Goal: Task Accomplishment & Management: Complete application form

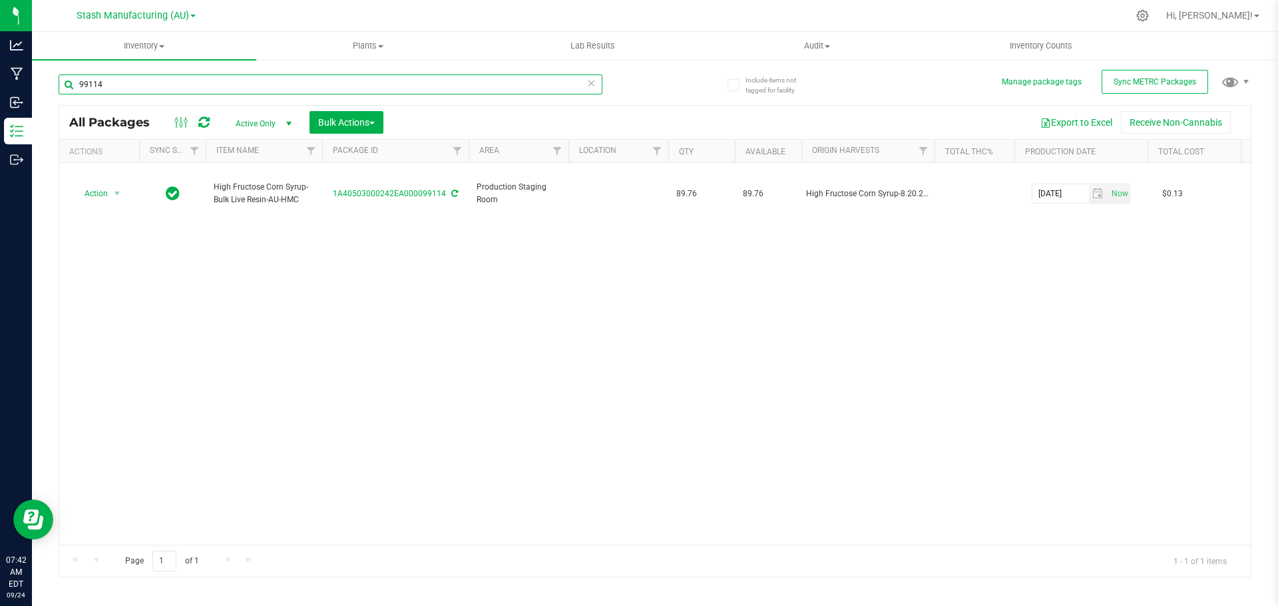
click at [200, 83] on input "99114" at bounding box center [331, 85] width 544 height 20
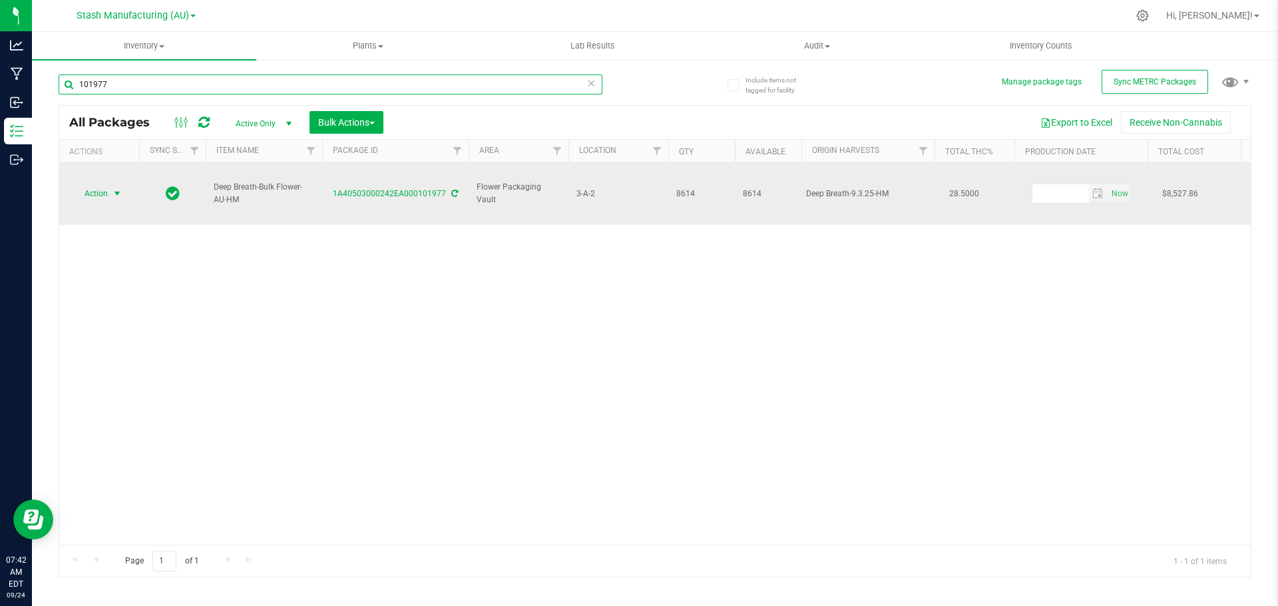
type input "101977"
click at [104, 184] on span "Action" at bounding box center [91, 193] width 36 height 19
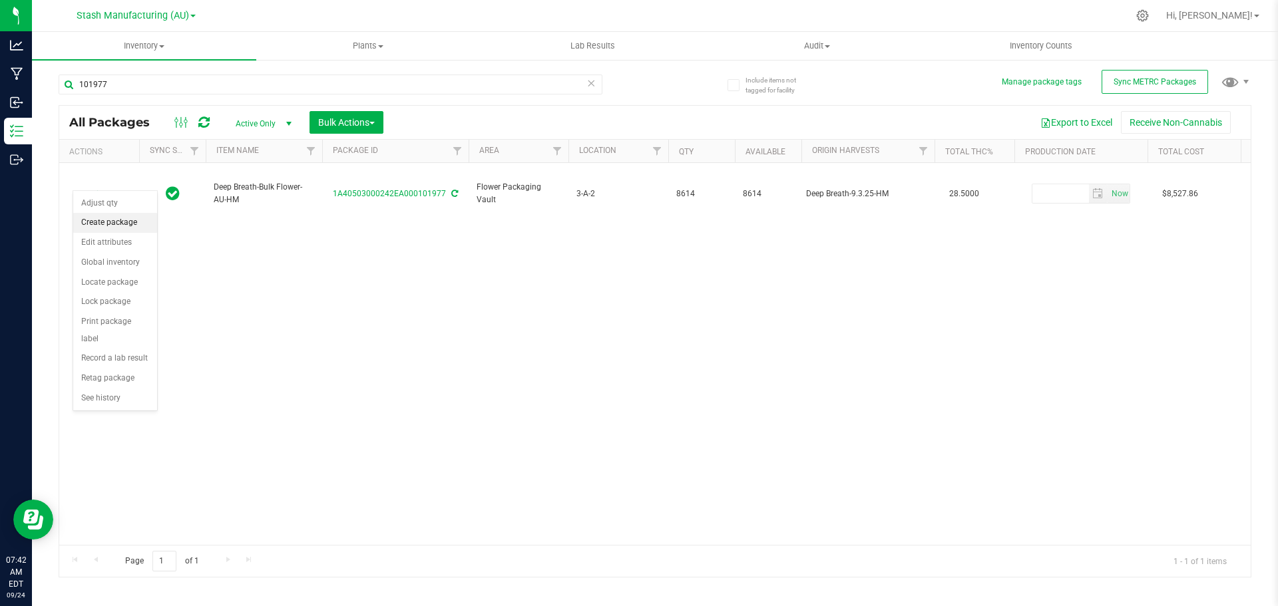
click at [103, 224] on li "Create package" at bounding box center [115, 223] width 84 height 20
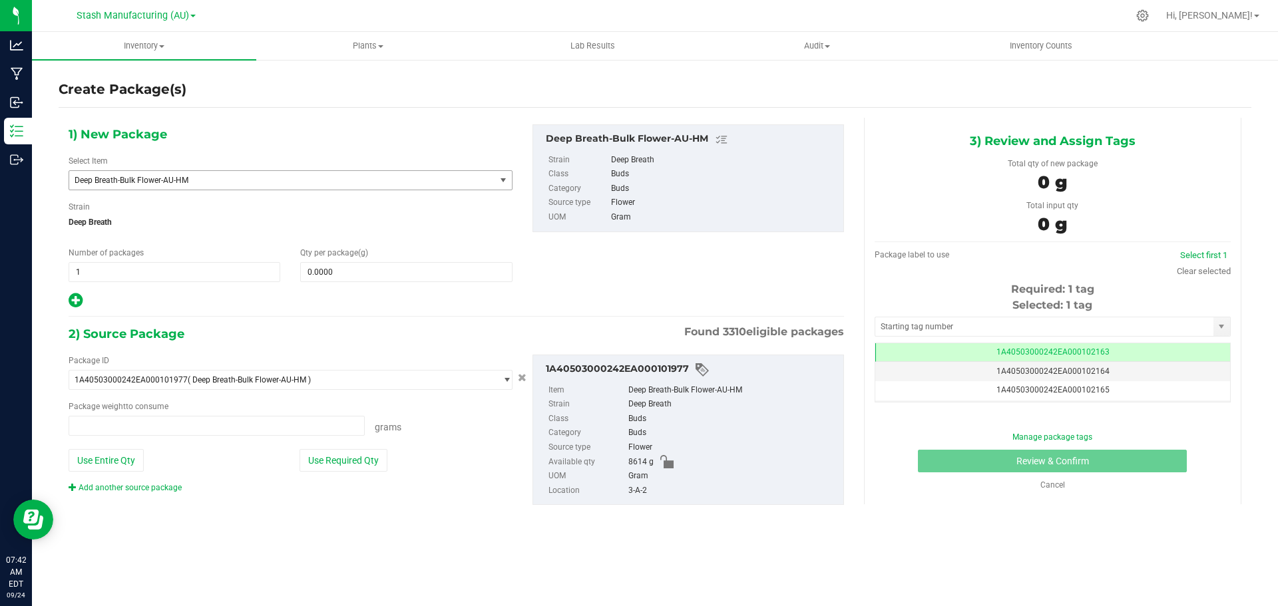
type input "0.0000 g"
click at [238, 172] on span "Deep Breath-Bulk Flower-AU-HM" at bounding box center [282, 180] width 426 height 19
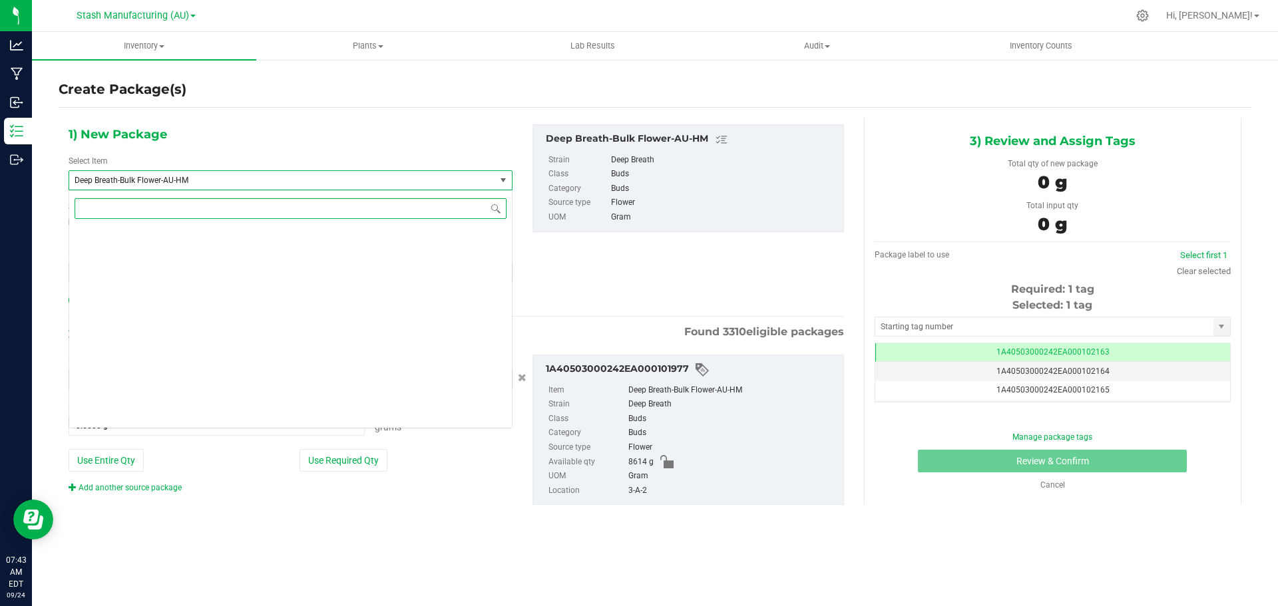
scroll to position [6393, 0]
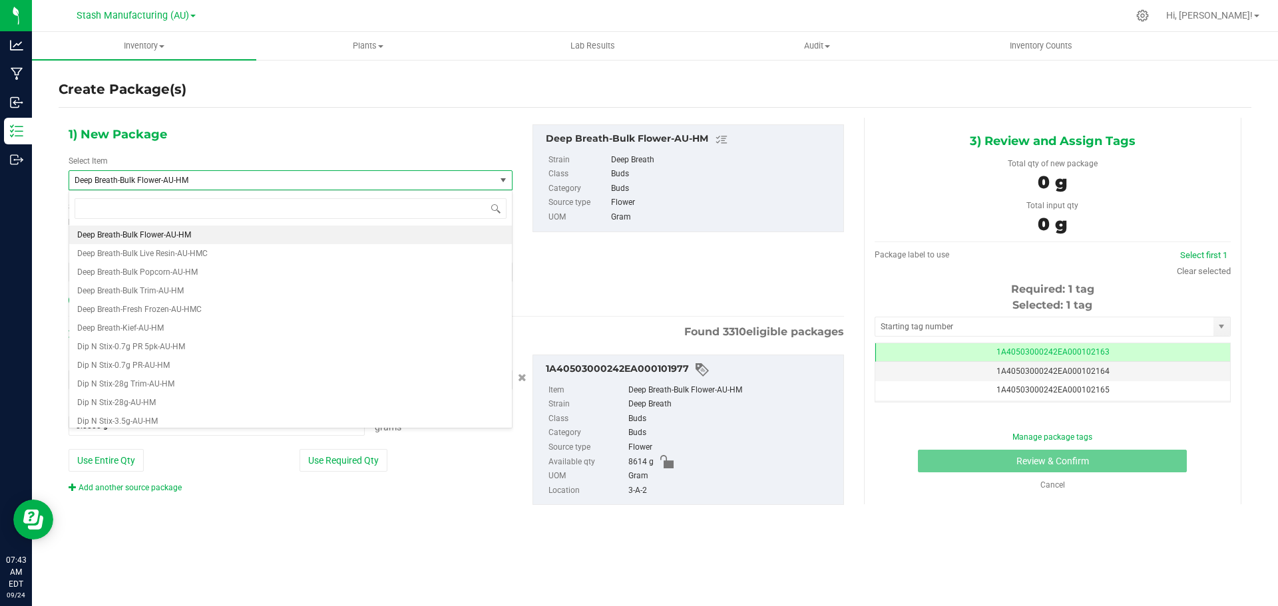
click at [258, 129] on div "1) New Package Select Item Deep Breath-Bulk Flower-AU-HM Deep Breath-1g Live Re…" at bounding box center [291, 216] width 464 height 185
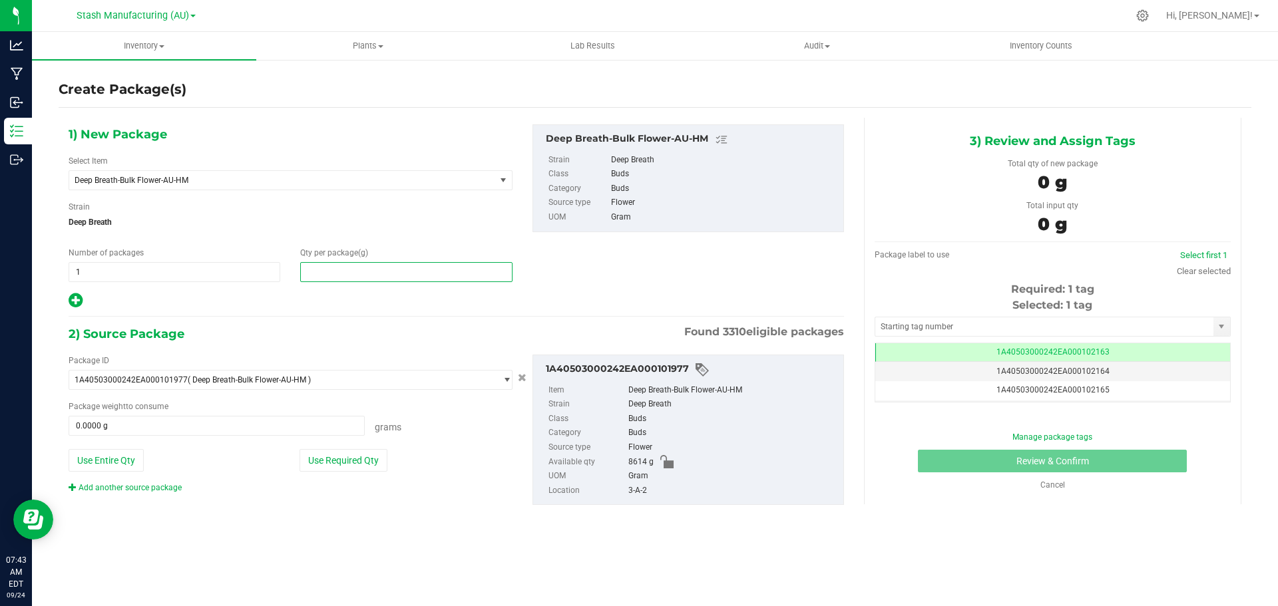
click at [364, 271] on span at bounding box center [406, 272] width 212 height 20
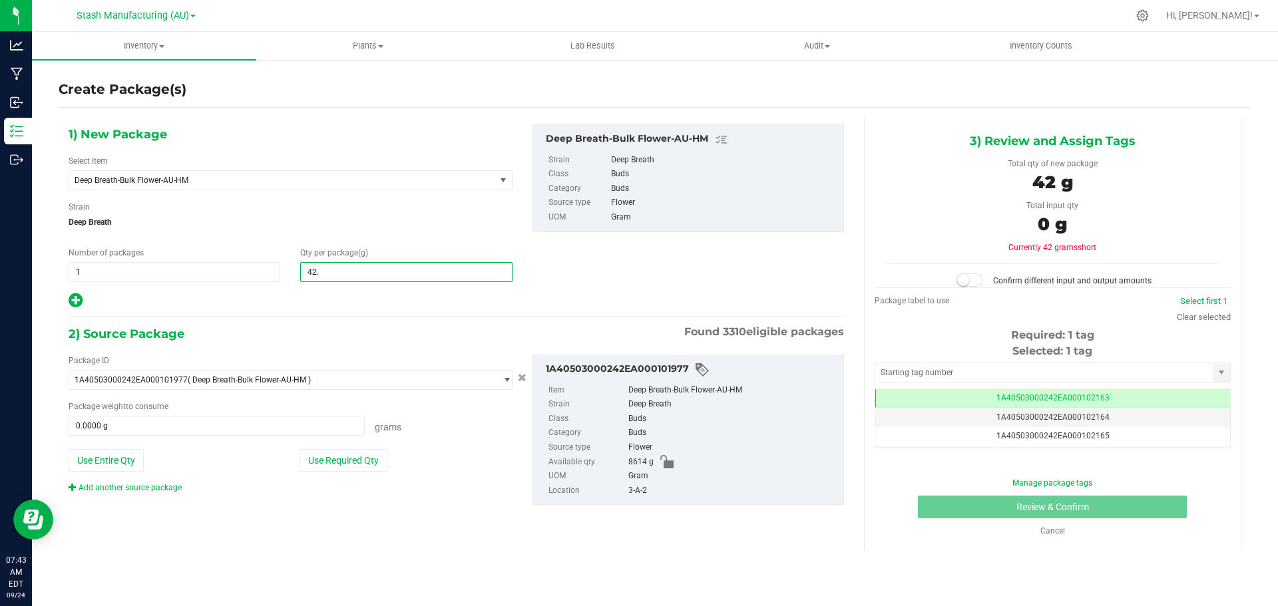
type input "42.6"
type input "42.6000"
click at [345, 463] on button "Use Required Qty" at bounding box center [344, 460] width 88 height 23
type input "42.6000 g"
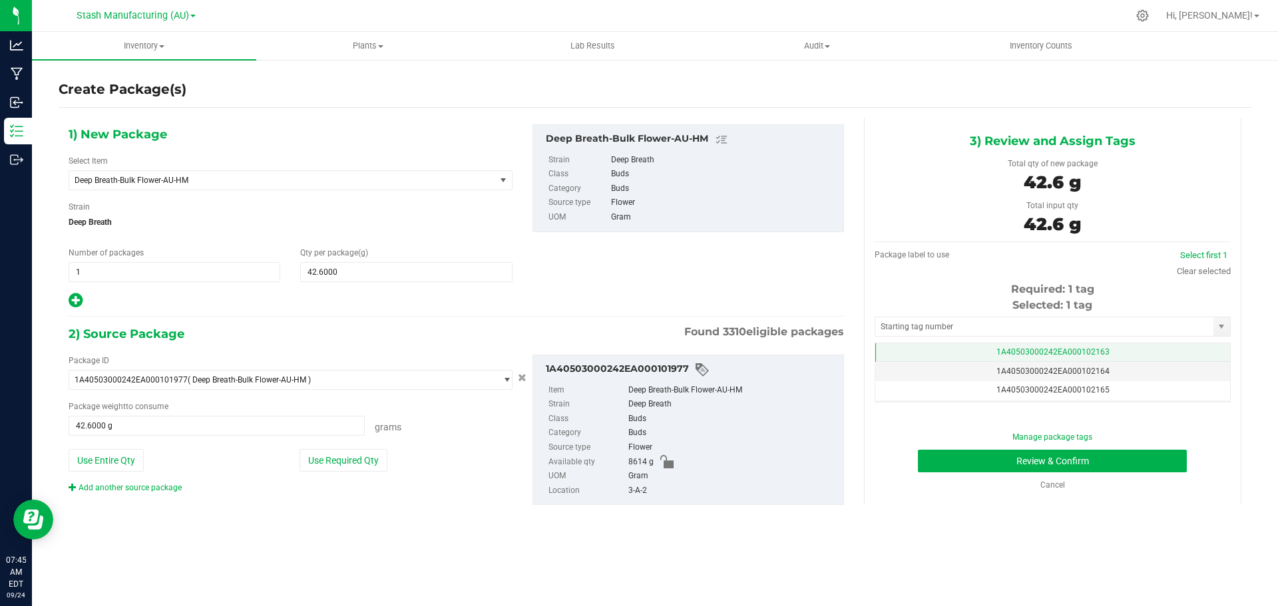
click at [997, 345] on td "1A40503000242EA000102163" at bounding box center [1052, 352] width 355 height 19
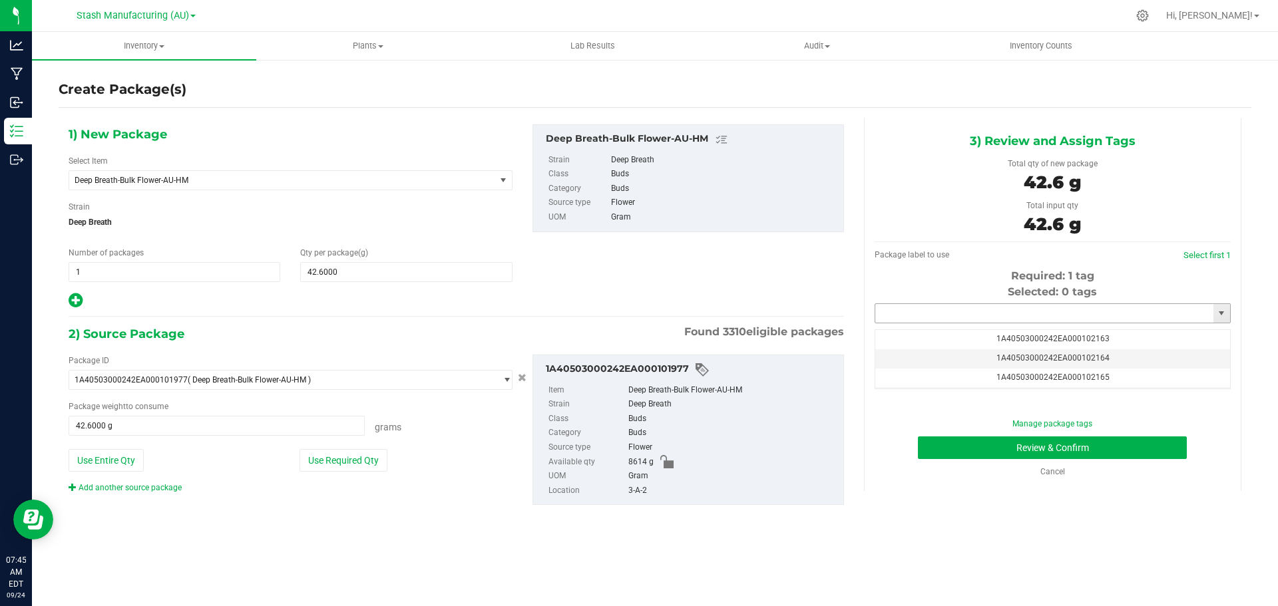
click at [1003, 314] on input "text" at bounding box center [1044, 313] width 338 height 19
click at [999, 331] on li "1A40503000242EA000102163" at bounding box center [1052, 336] width 355 height 20
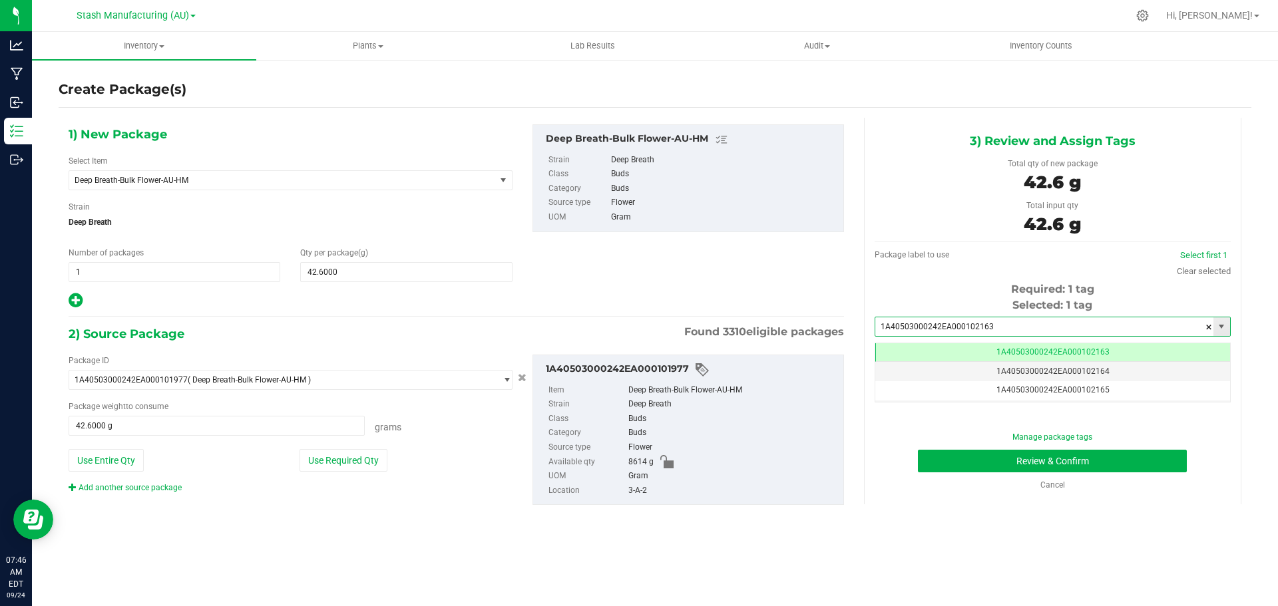
scroll to position [0, -1]
type input "1A40503000242EA000102163"
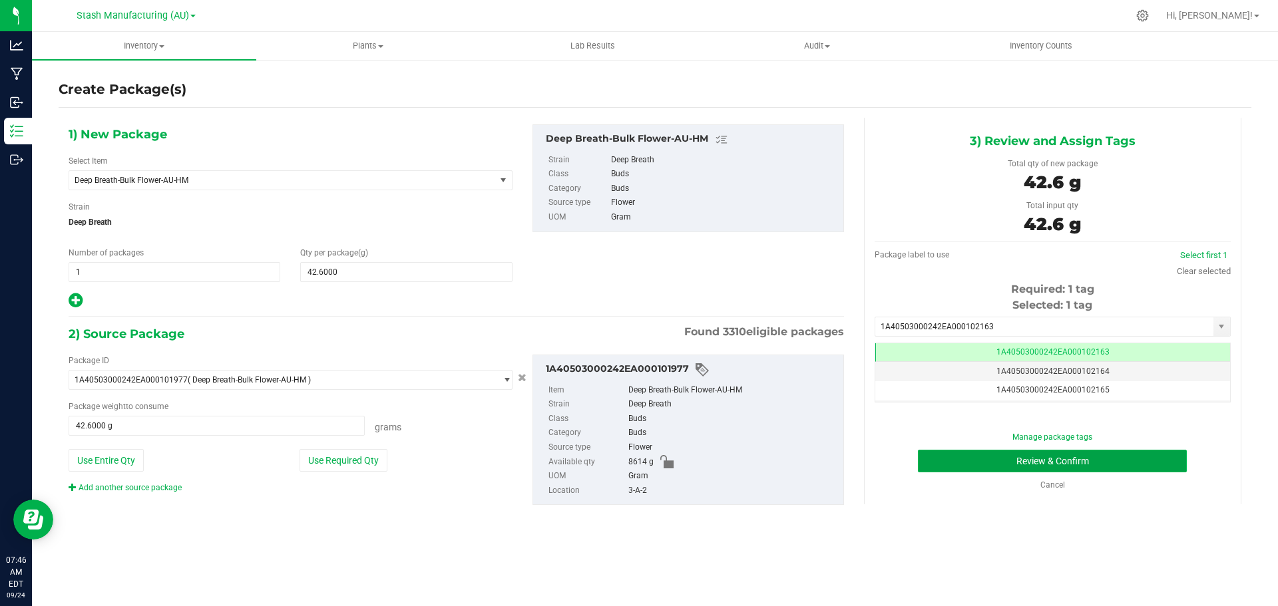
click at [1014, 456] on button "Review & Confirm" at bounding box center [1052, 461] width 269 height 23
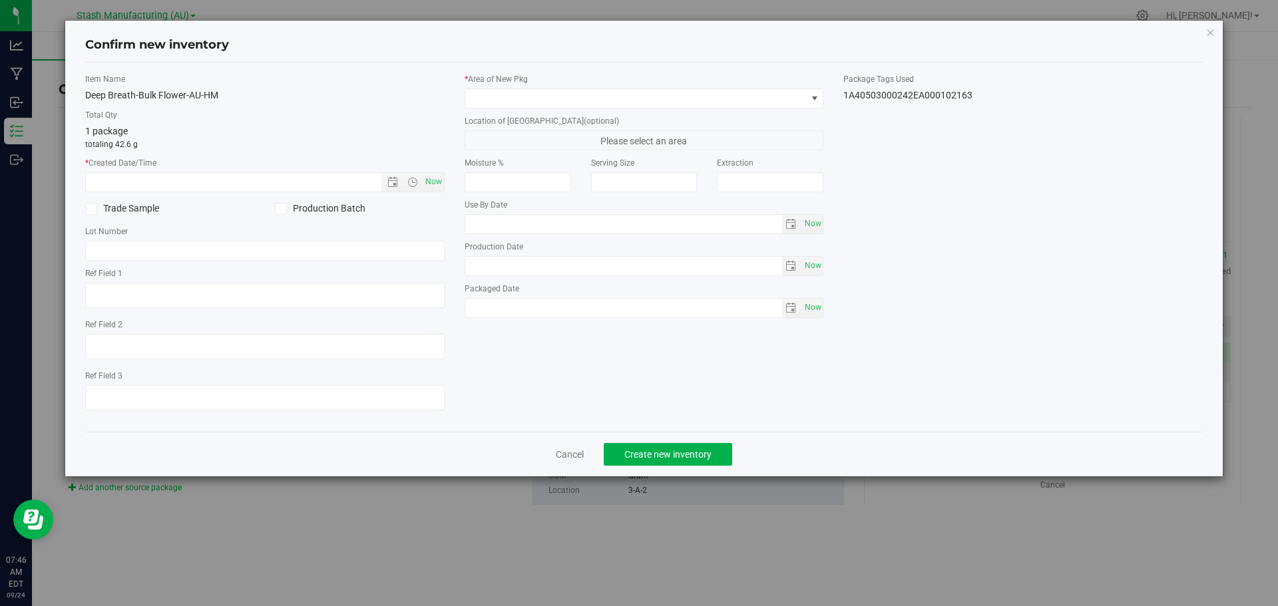
type input "[DATE]"
click at [431, 184] on span "Now" at bounding box center [433, 181] width 23 height 19
type input "[DATE] 7:46 AM"
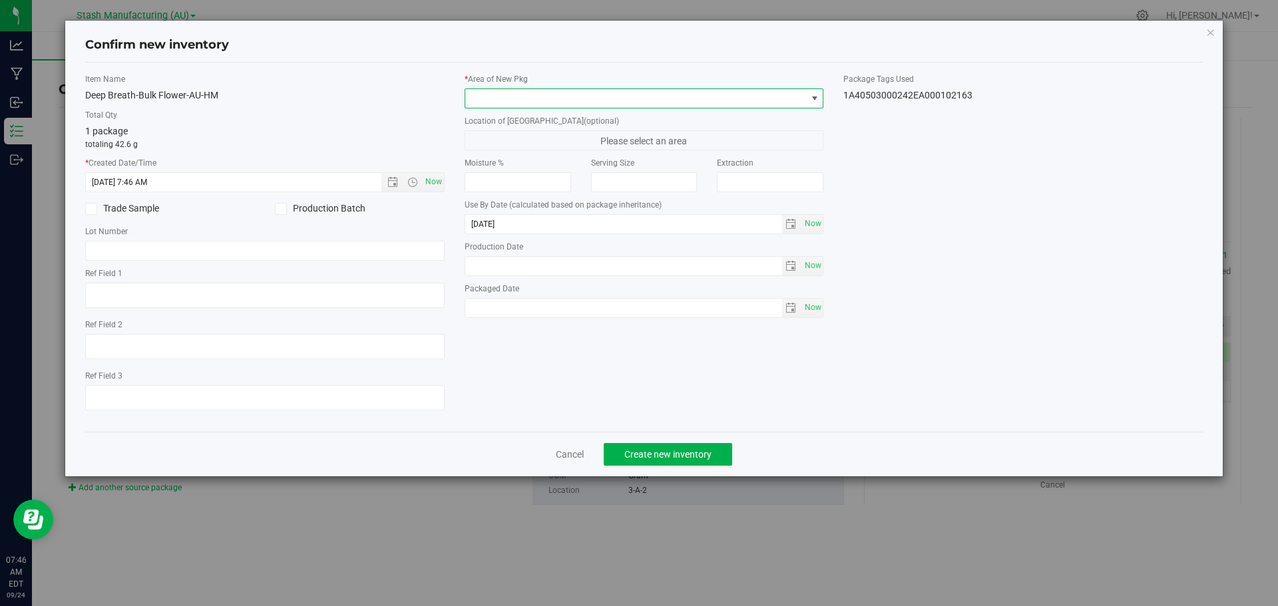
click at [513, 103] on span at bounding box center [635, 98] width 341 height 19
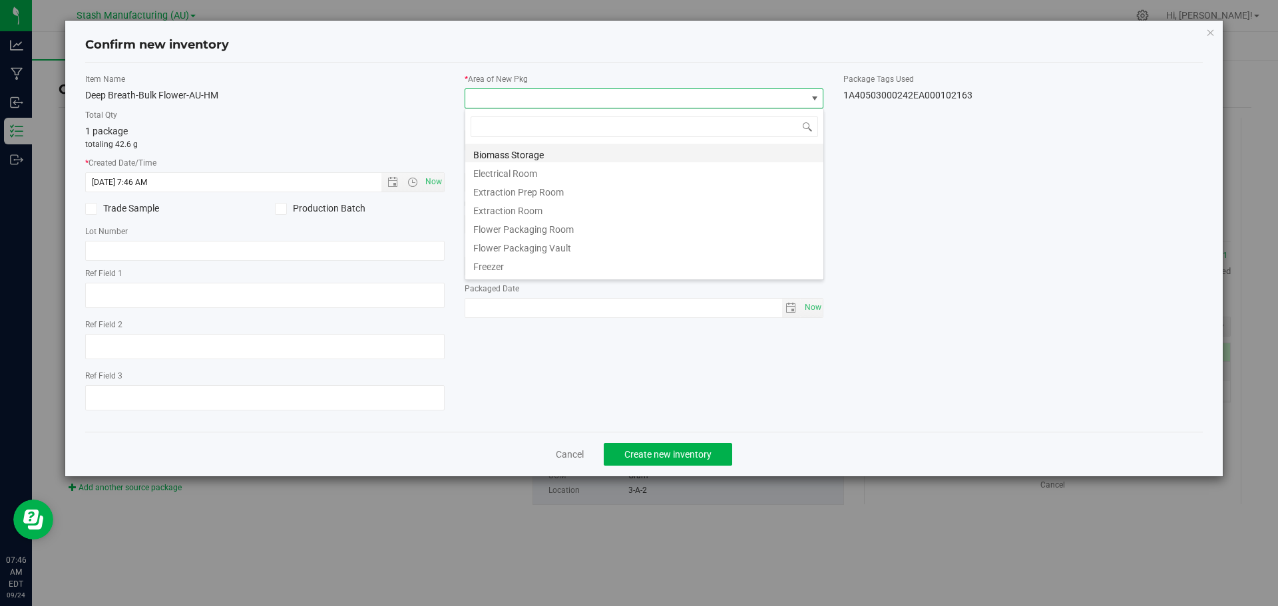
scroll to position [20, 359]
click at [530, 224] on li "Flower Packaging Room" at bounding box center [644, 227] width 358 height 19
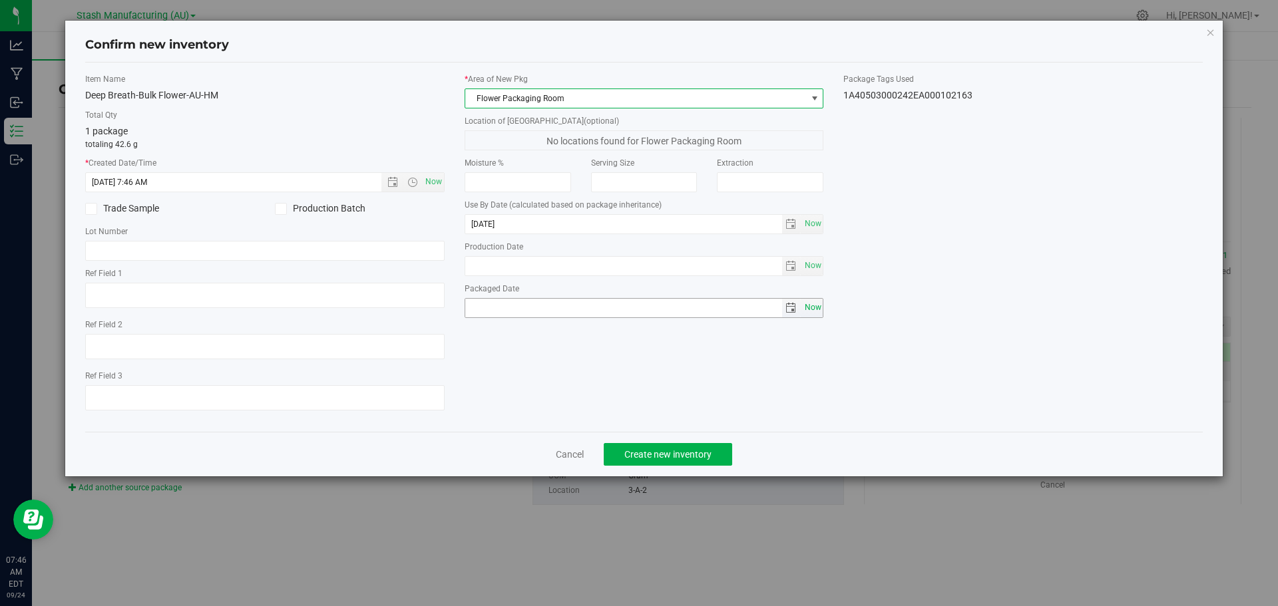
click at [815, 315] on span "Now" at bounding box center [812, 307] width 23 height 19
type input "[DATE]"
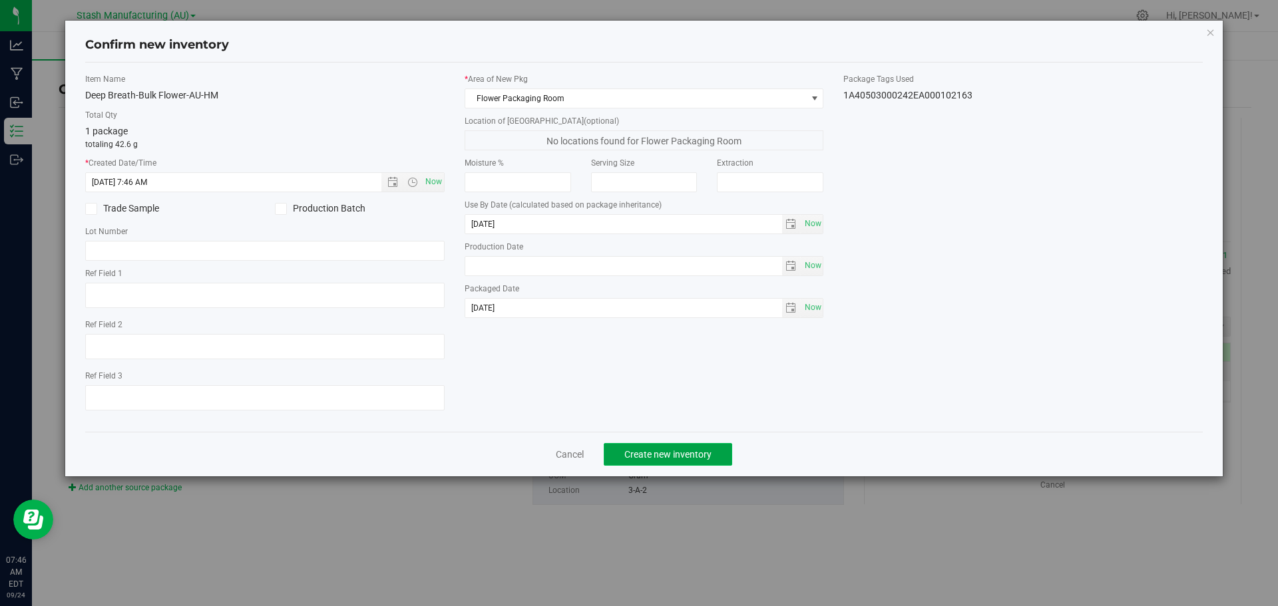
click at [720, 443] on button "Create new inventory" at bounding box center [668, 454] width 128 height 23
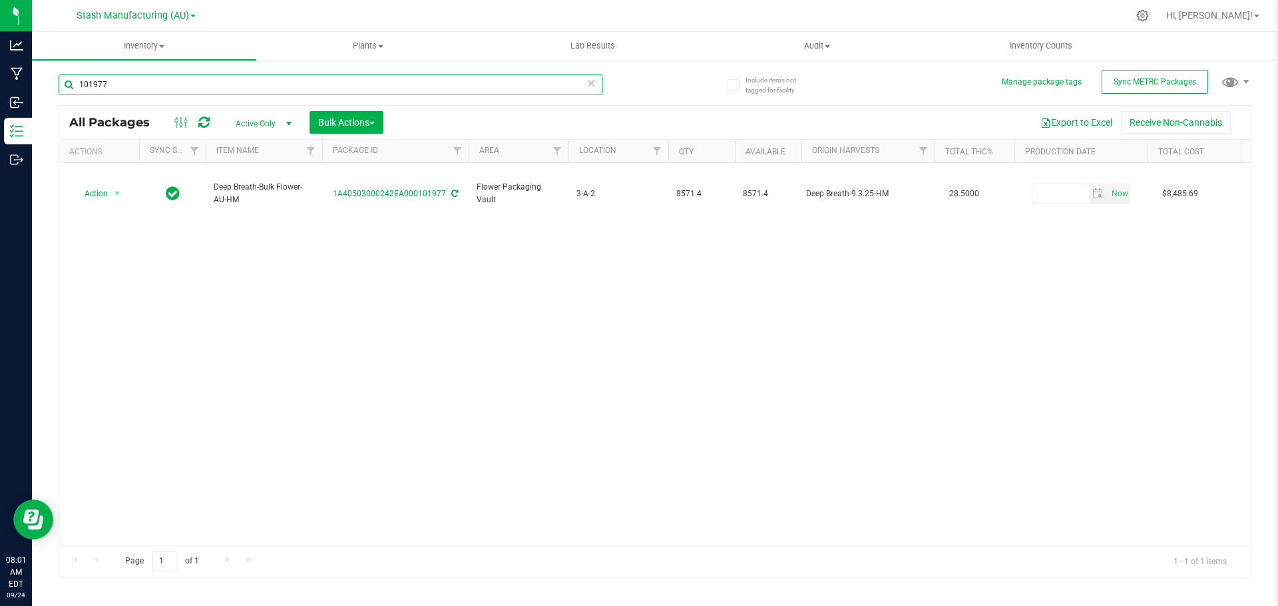
click at [179, 84] on input "101977" at bounding box center [331, 85] width 544 height 20
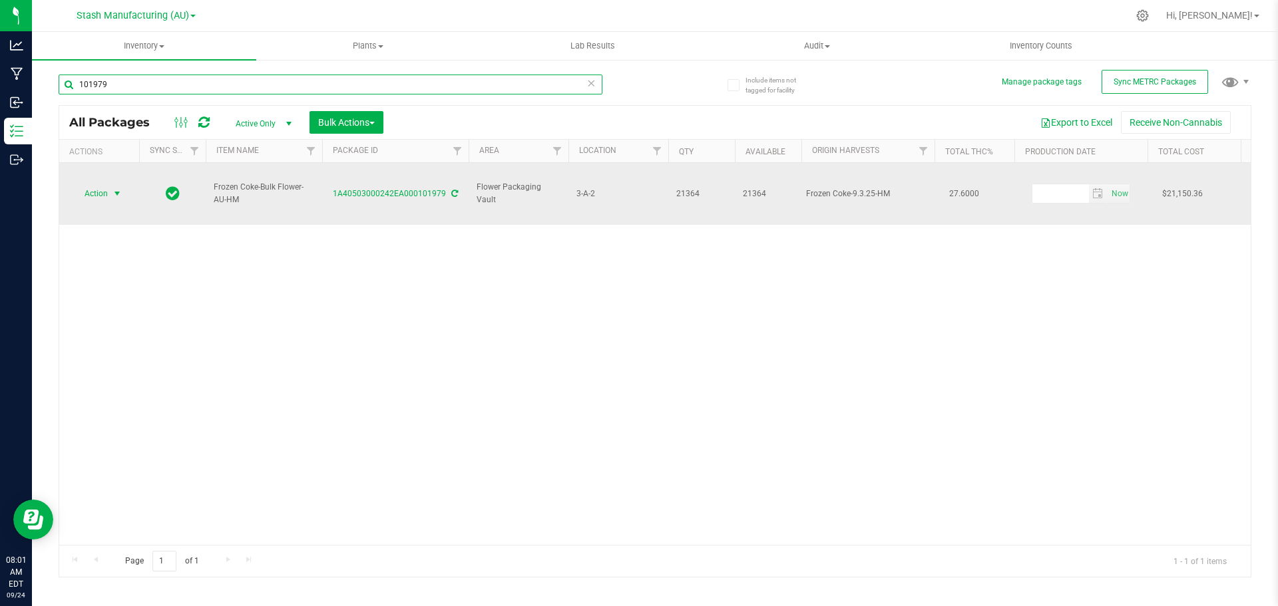
type input "101979"
click at [112, 188] on span "select" at bounding box center [117, 193] width 11 height 11
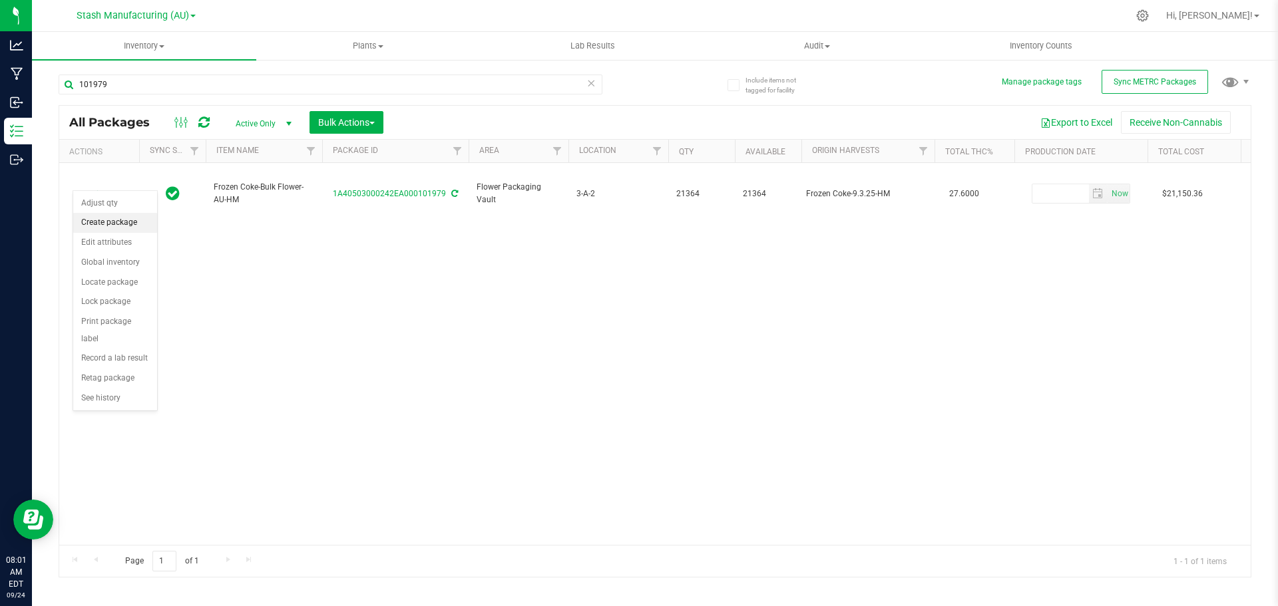
click at [107, 218] on li "Create package" at bounding box center [115, 223] width 84 height 20
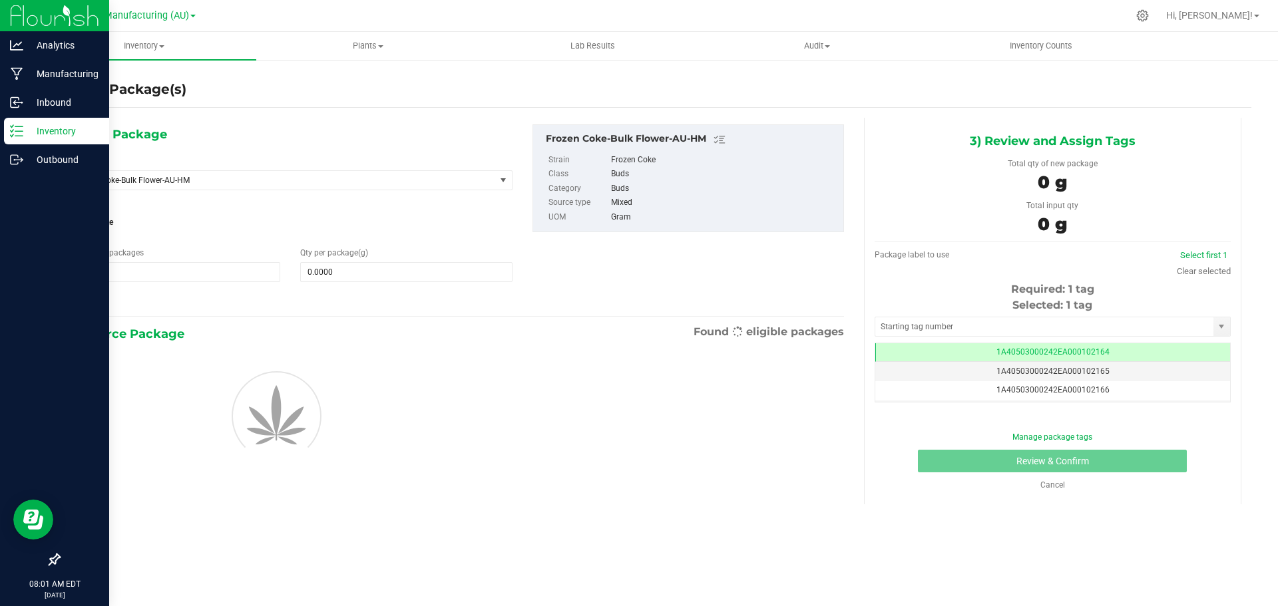
scroll to position [0, -1]
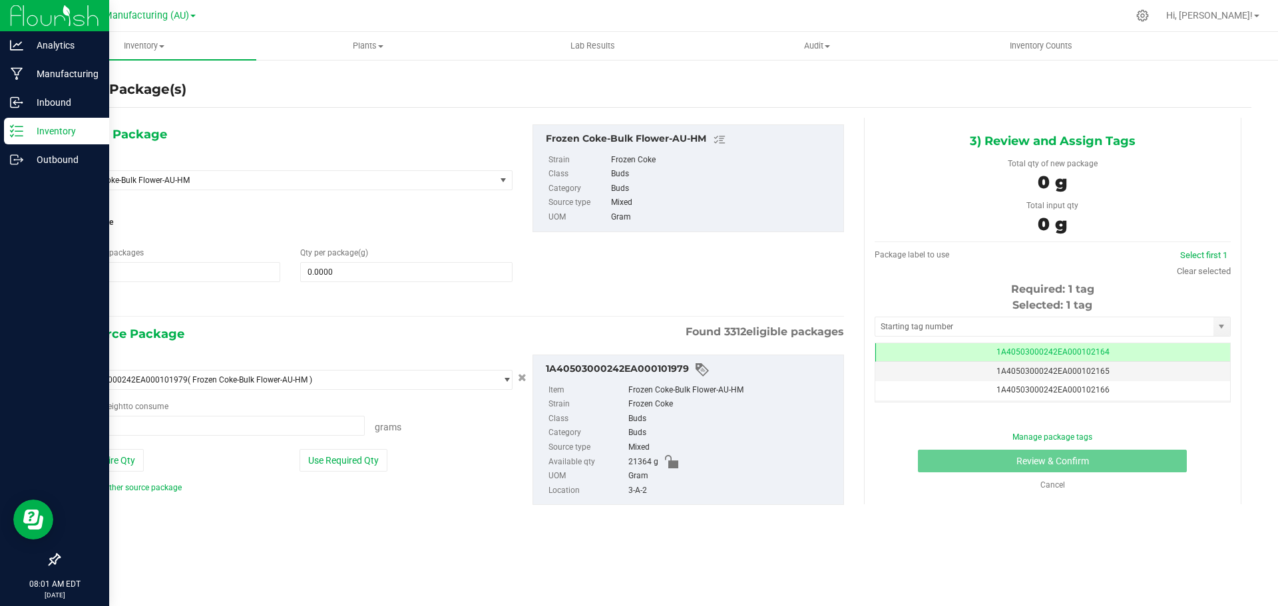
type input "0.0000 g"
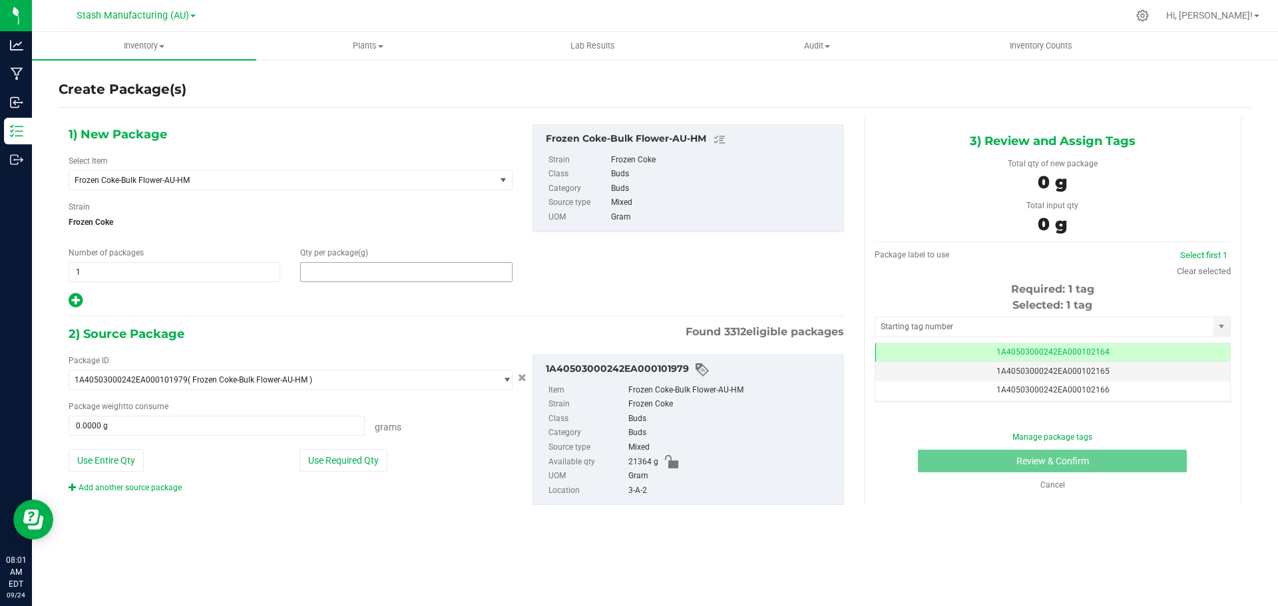
click at [445, 276] on span at bounding box center [406, 272] width 212 height 20
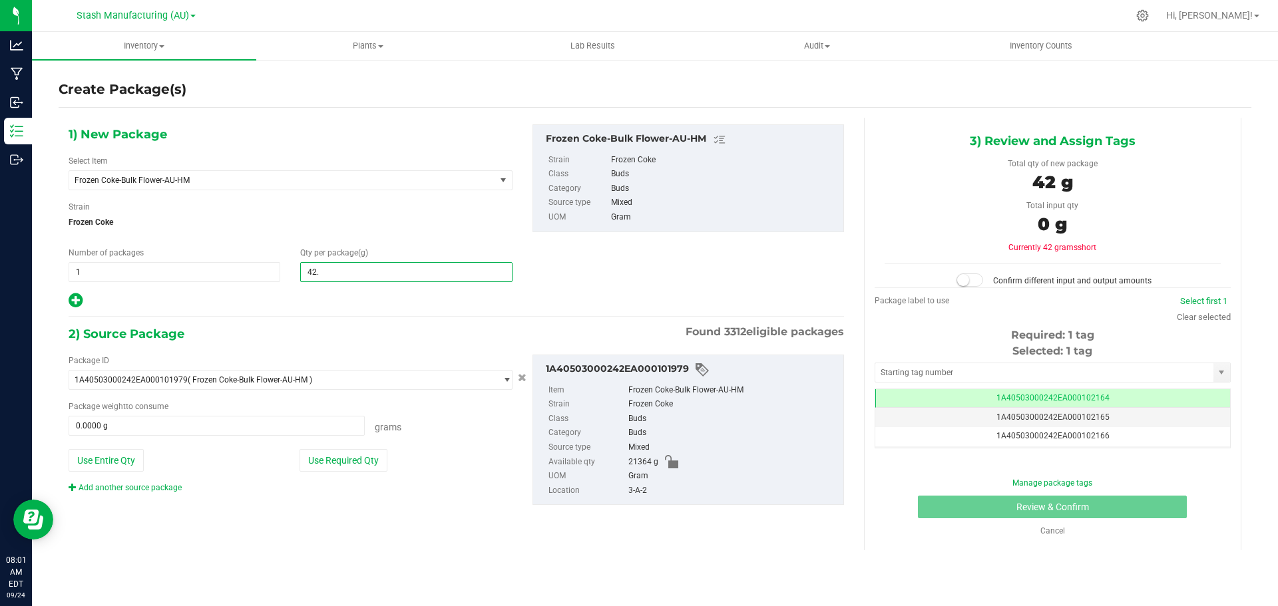
type input "42.6"
type input "42.6000"
click at [358, 462] on button "Use Required Qty" at bounding box center [344, 460] width 88 height 23
type input "42.6000 g"
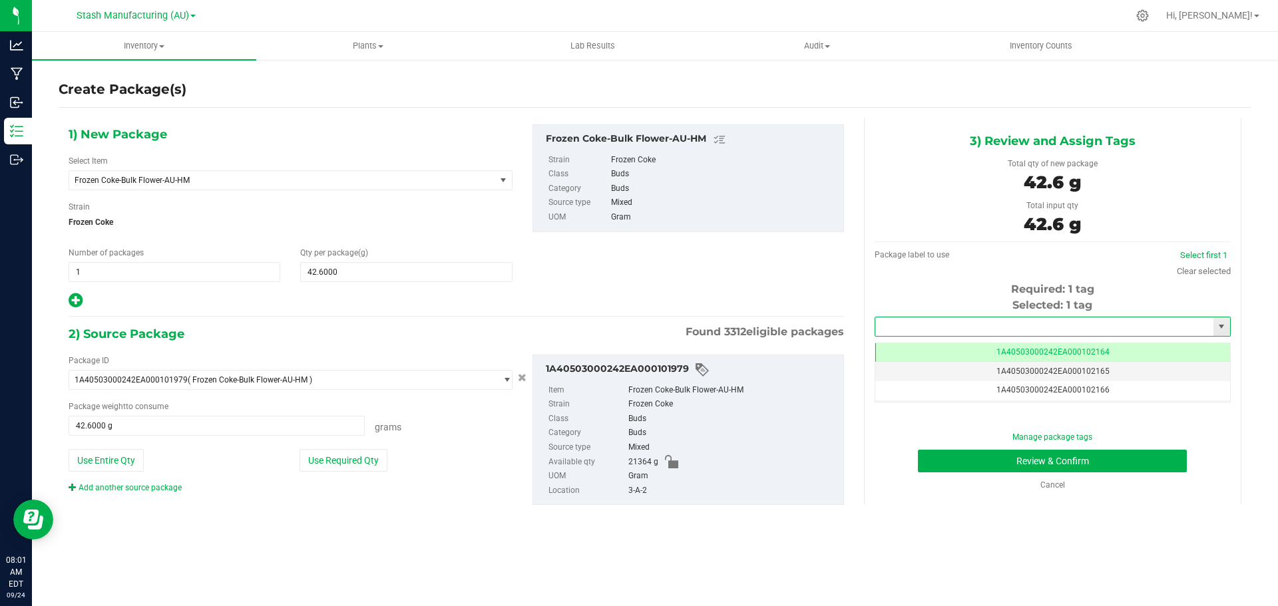
click at [948, 322] on input "text" at bounding box center [1044, 326] width 338 height 19
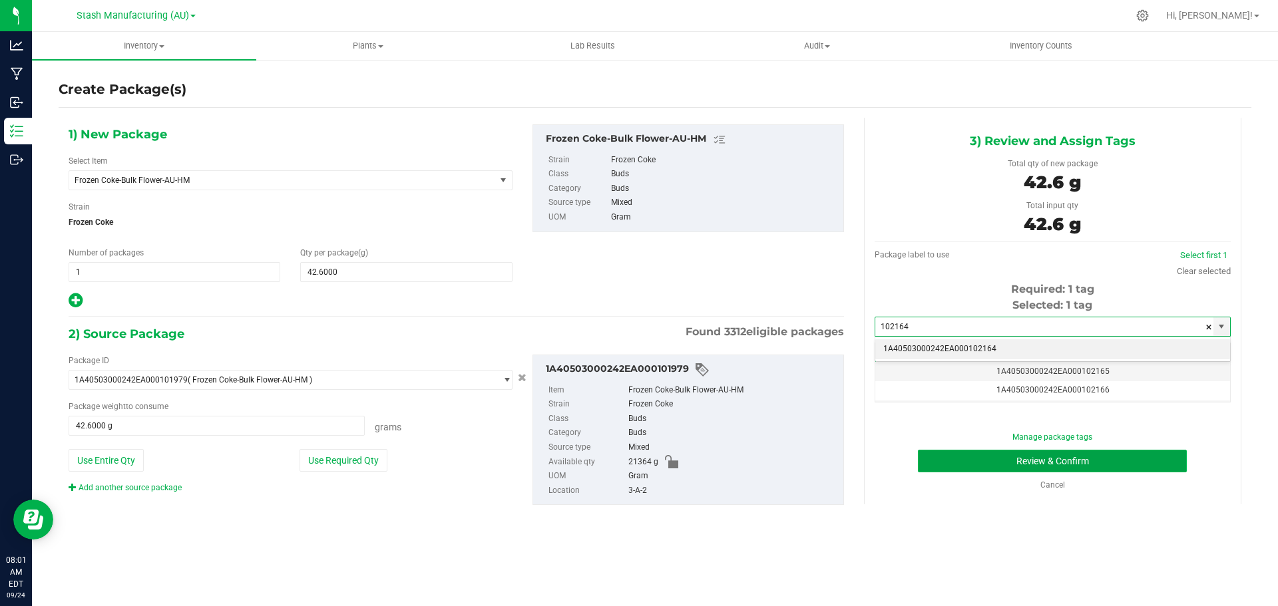
type input "102164"
click at [994, 460] on button "Review & Confirm" at bounding box center [1052, 461] width 269 height 23
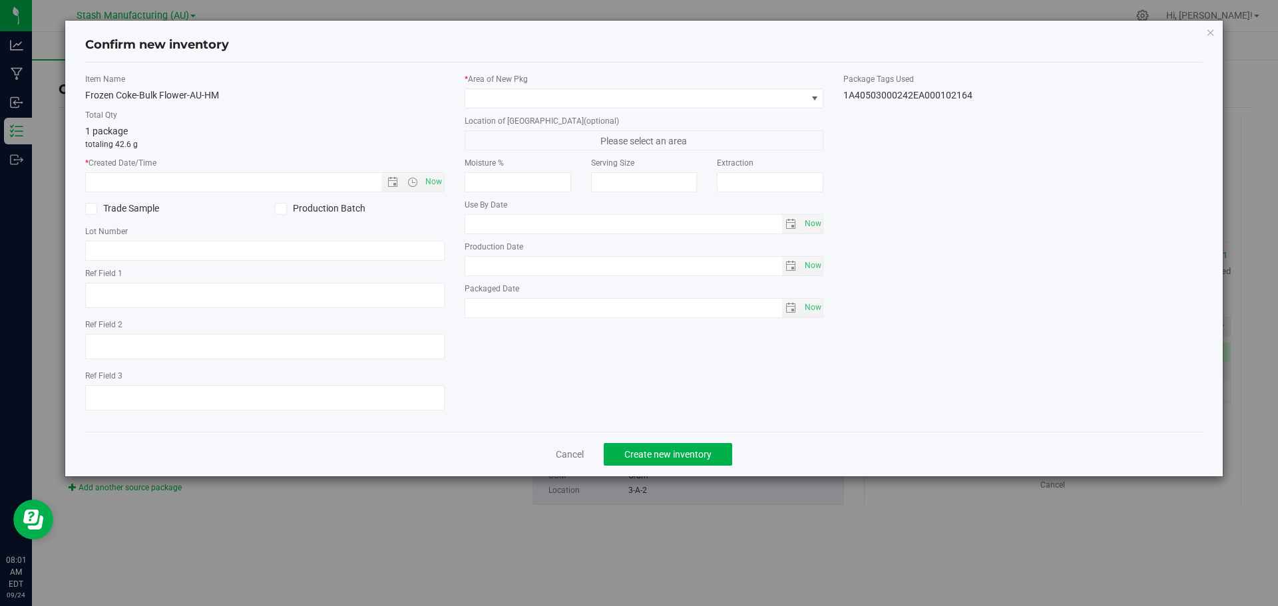
type input "[DATE]"
click at [435, 179] on span "Now" at bounding box center [433, 181] width 23 height 19
type input "[DATE] 8:01 AM"
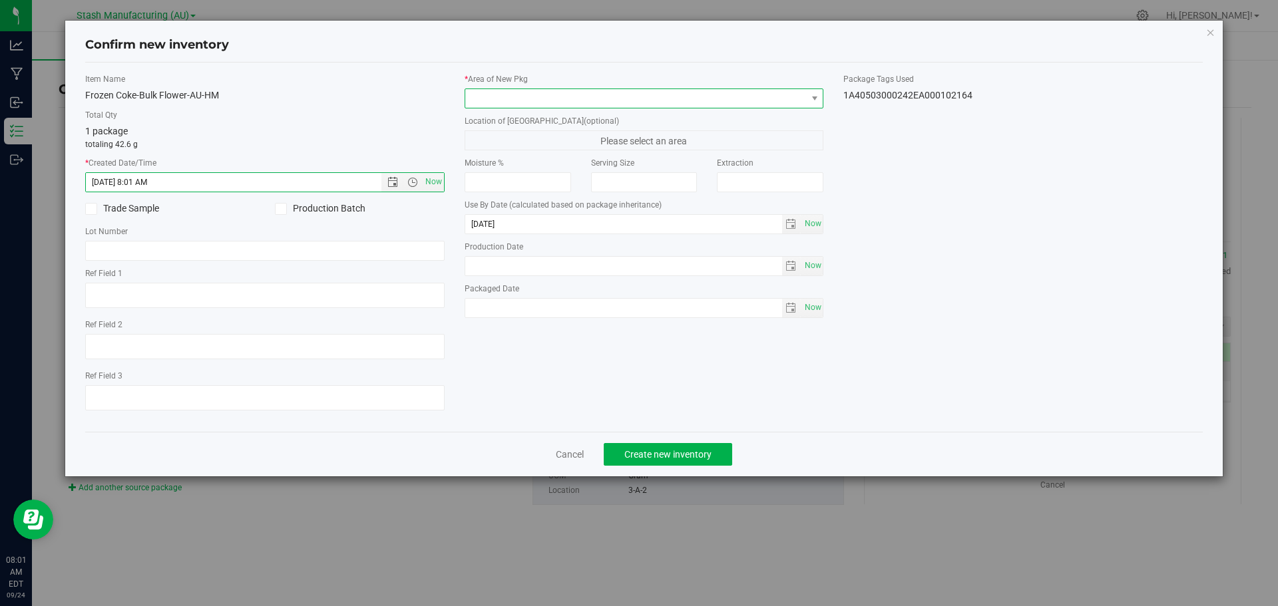
click at [648, 101] on span at bounding box center [635, 98] width 341 height 19
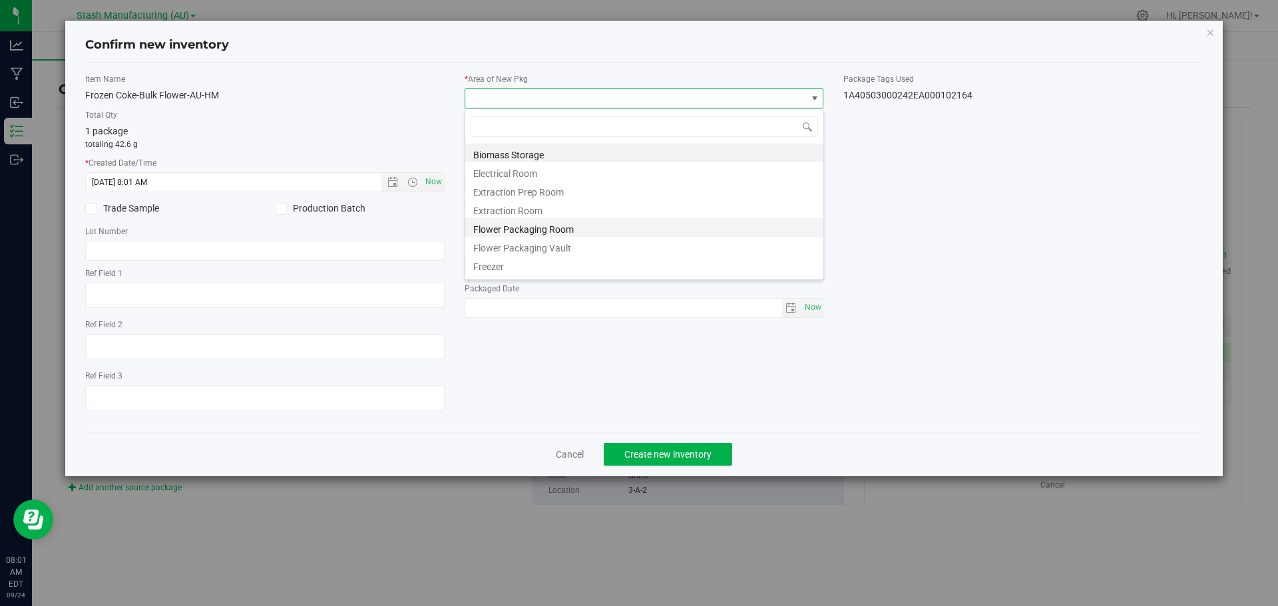
click at [604, 233] on li "Flower Packaging Room" at bounding box center [644, 227] width 358 height 19
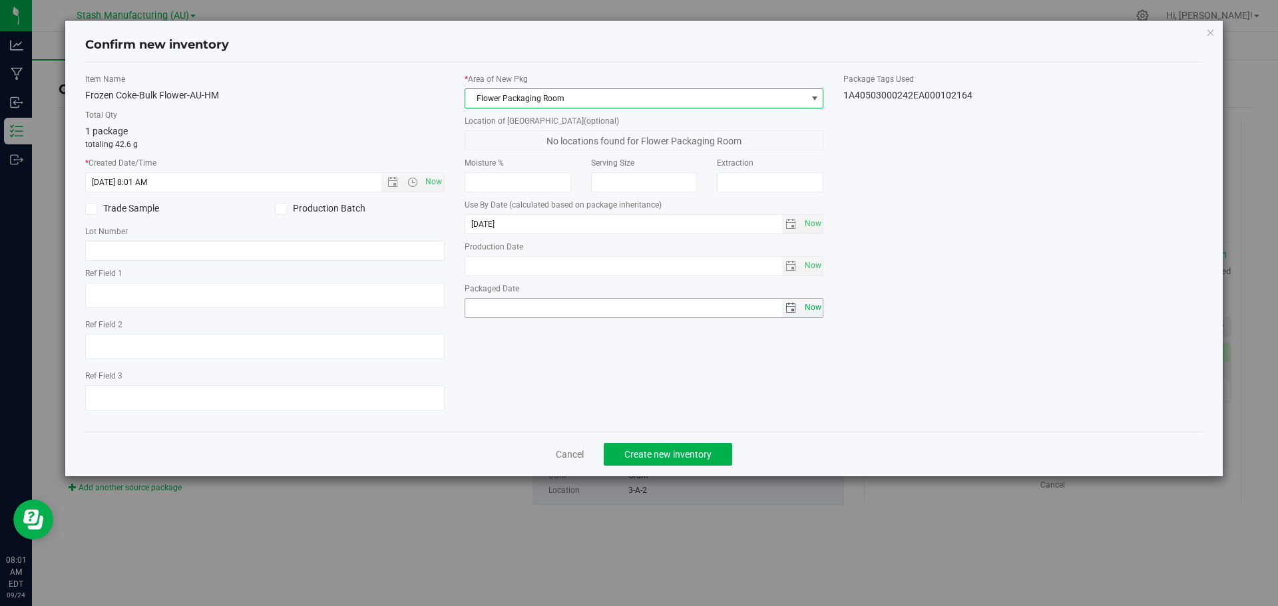
click at [819, 312] on span "Now" at bounding box center [812, 307] width 23 height 19
type input "[DATE]"
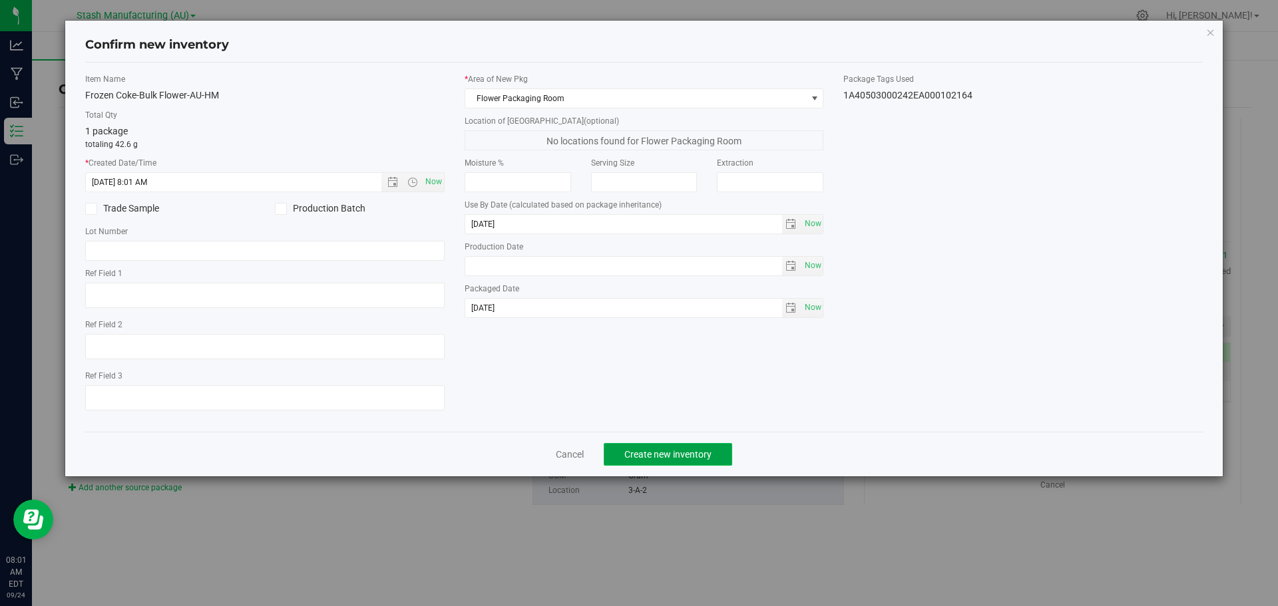
click at [656, 465] on button "Create new inventory" at bounding box center [668, 454] width 128 height 23
